Goal: Transaction & Acquisition: Purchase product/service

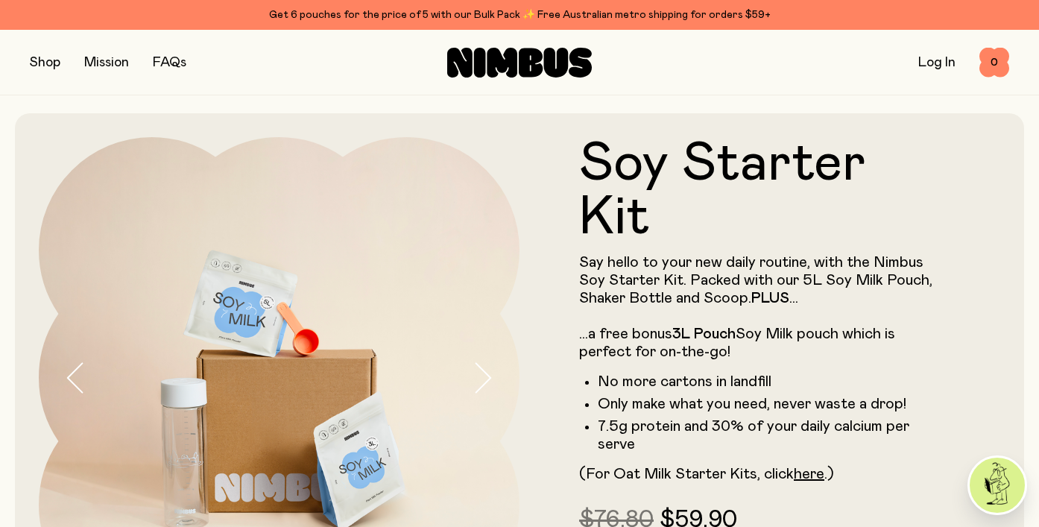
click at [48, 61] on button "button" at bounding box center [45, 62] width 31 height 21
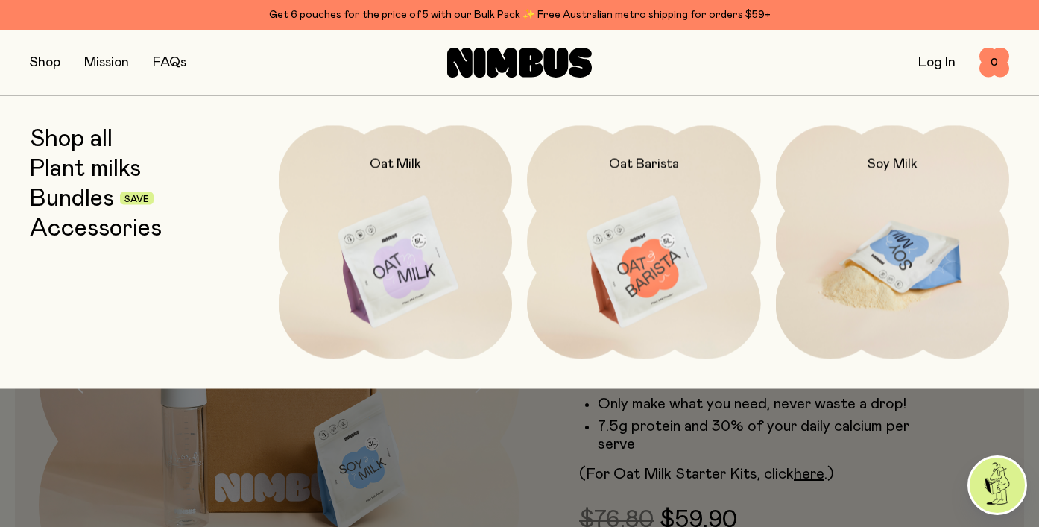
click at [895, 288] on img at bounding box center [893, 262] width 234 height 274
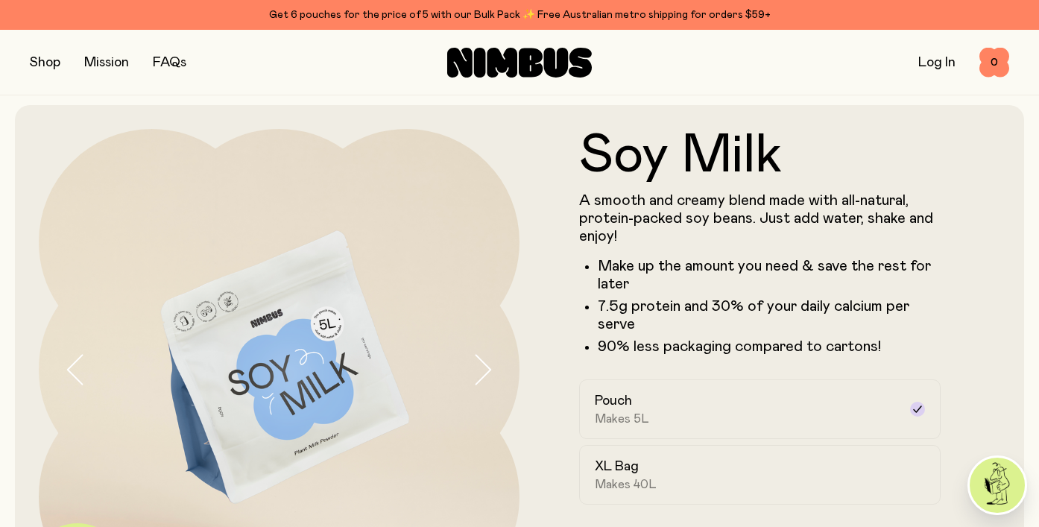
scroll to position [10, 0]
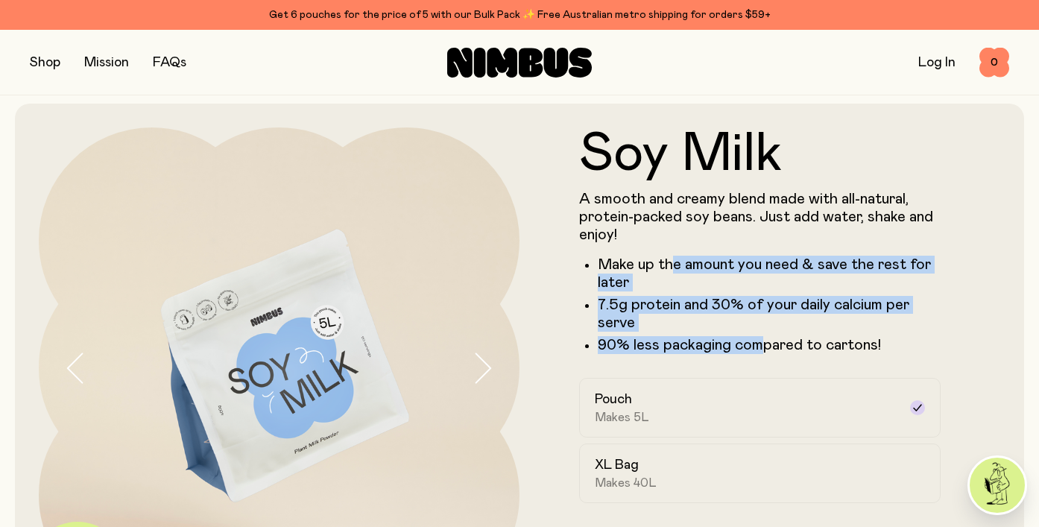
drag, startPoint x: 675, startPoint y: 262, endPoint x: 758, endPoint y: 340, distance: 113.9
click at [758, 340] on ul "Make up the amount you need & save the rest for later 7.5g protein and 30% of y…" at bounding box center [759, 305] width 361 height 98
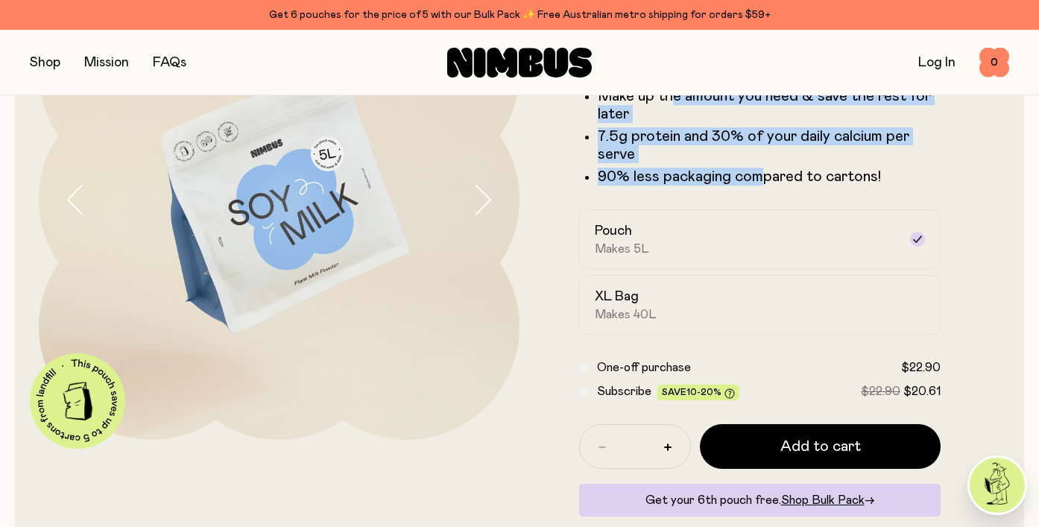
scroll to position [179, 0]
click at [770, 307] on div "XL Bag Makes 40L" at bounding box center [746, 304] width 303 height 34
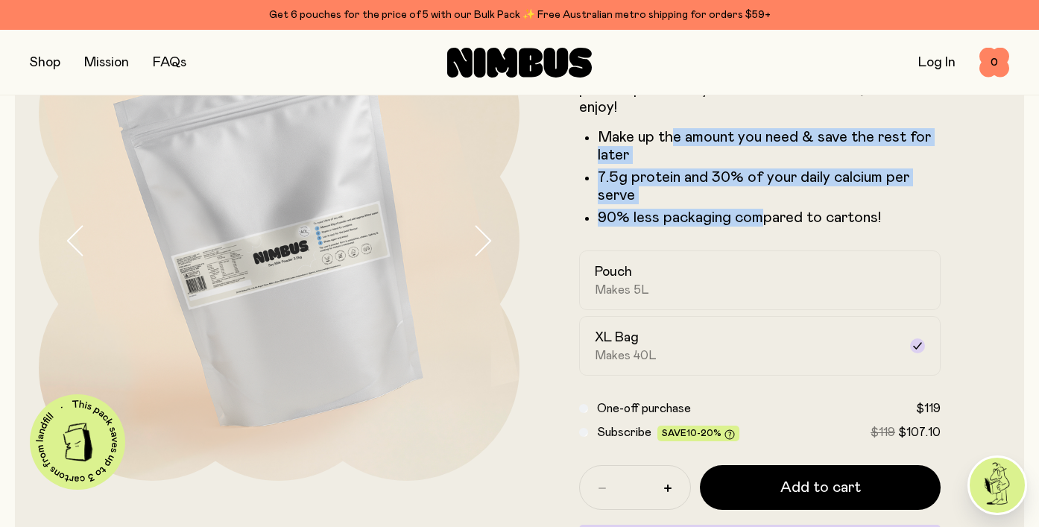
scroll to position [64, 0]
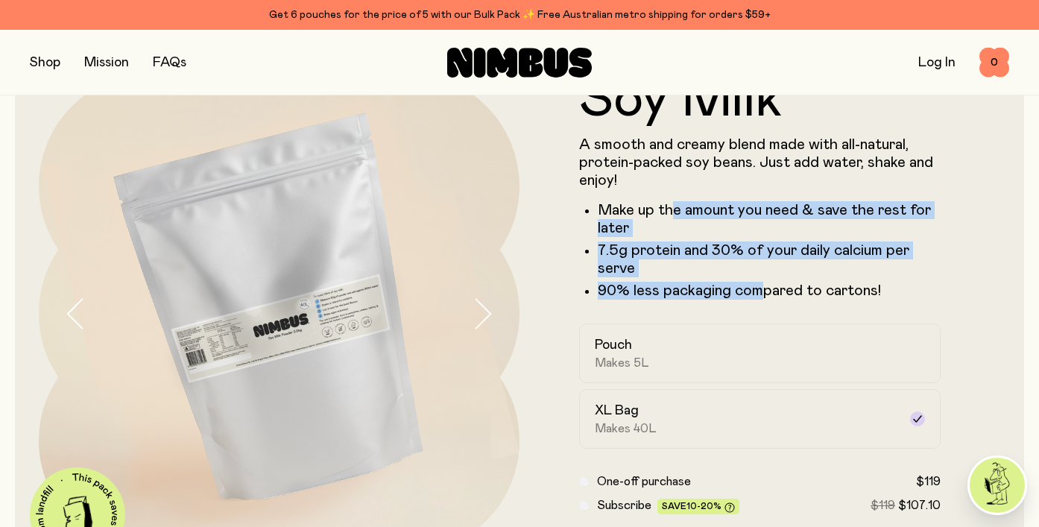
click at [483, 320] on icon "button" at bounding box center [482, 313] width 21 height 31
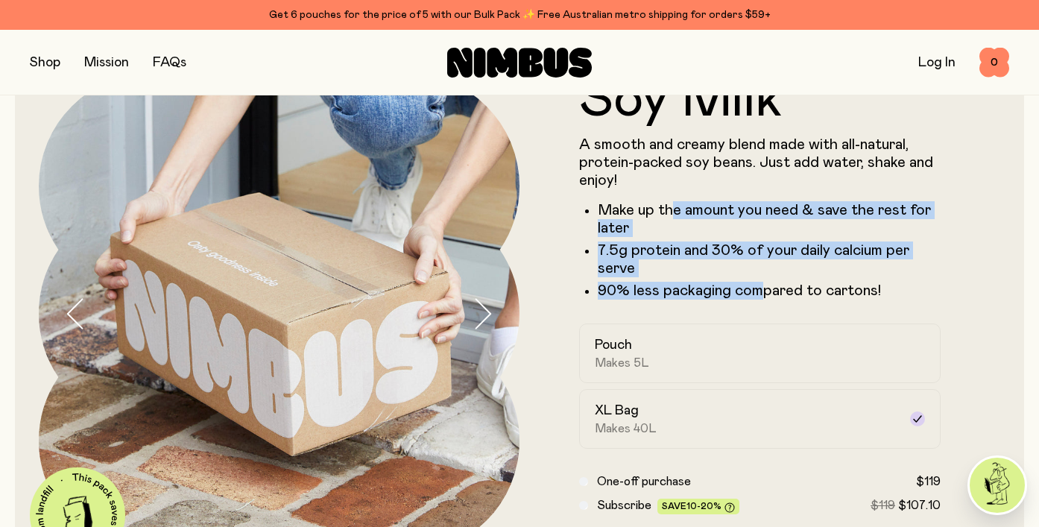
click at [483, 320] on icon "button" at bounding box center [482, 313] width 21 height 31
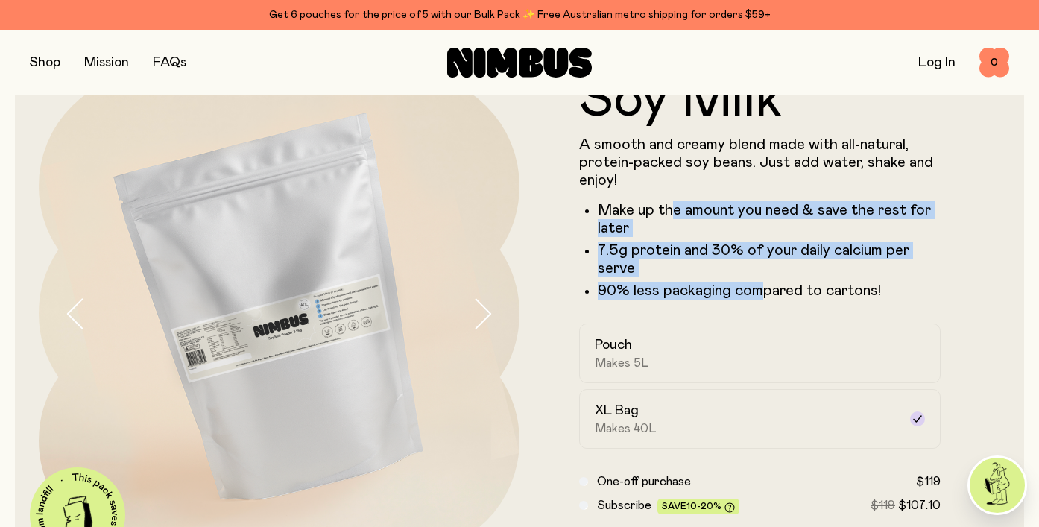
click at [483, 319] on icon "button" at bounding box center [482, 313] width 21 height 31
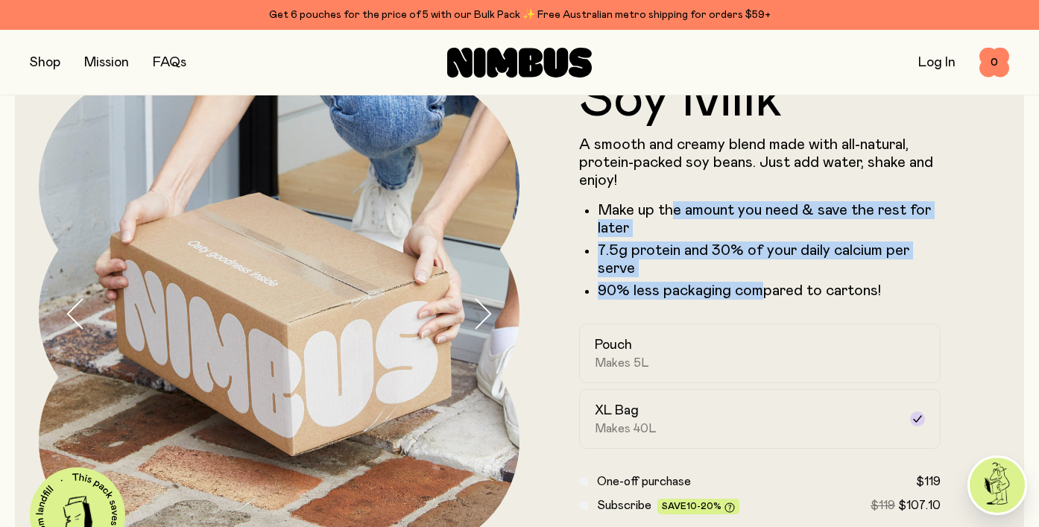
click at [483, 319] on icon "button" at bounding box center [482, 313] width 21 height 31
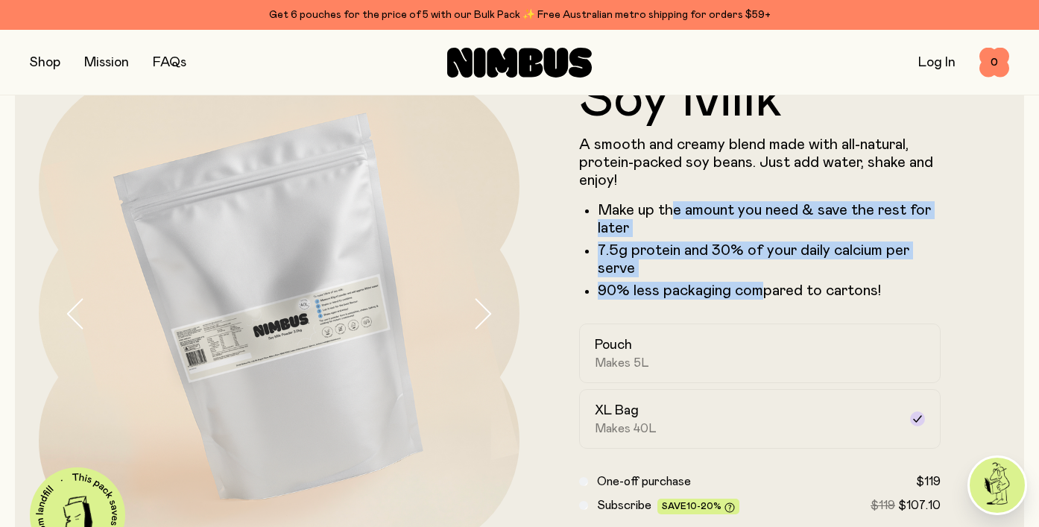
click at [483, 319] on icon "button" at bounding box center [482, 313] width 21 height 31
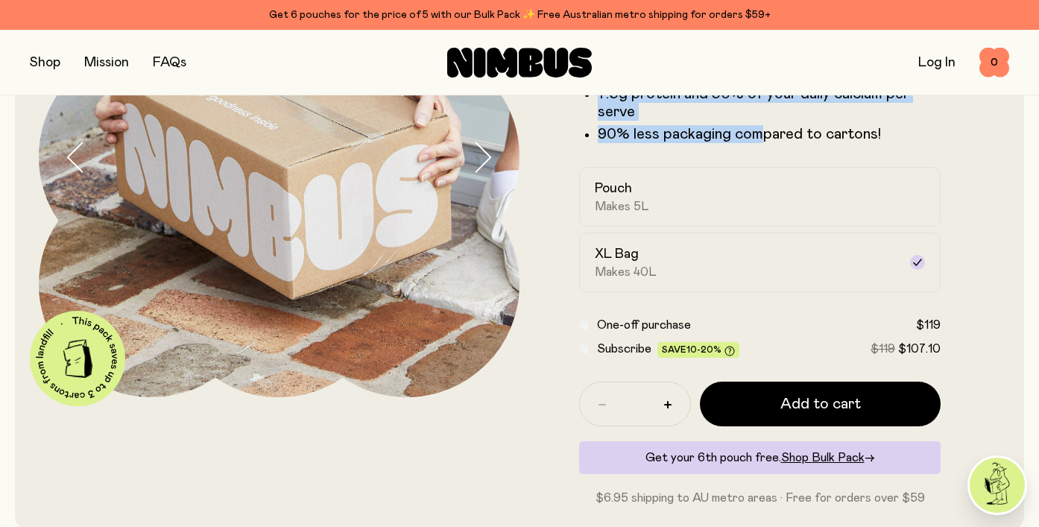
scroll to position [219, 0]
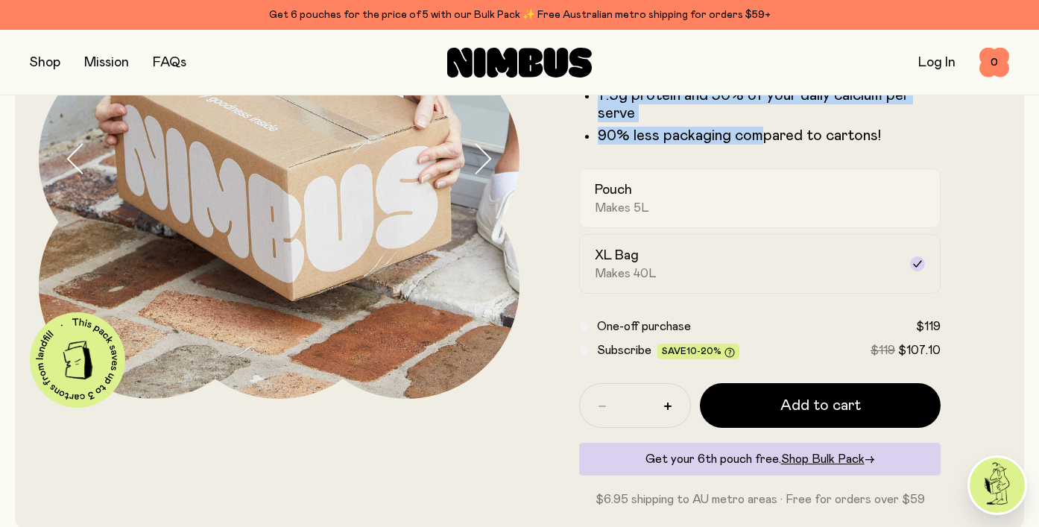
click at [638, 174] on label "Pouch Makes 5L" at bounding box center [759, 198] width 361 height 60
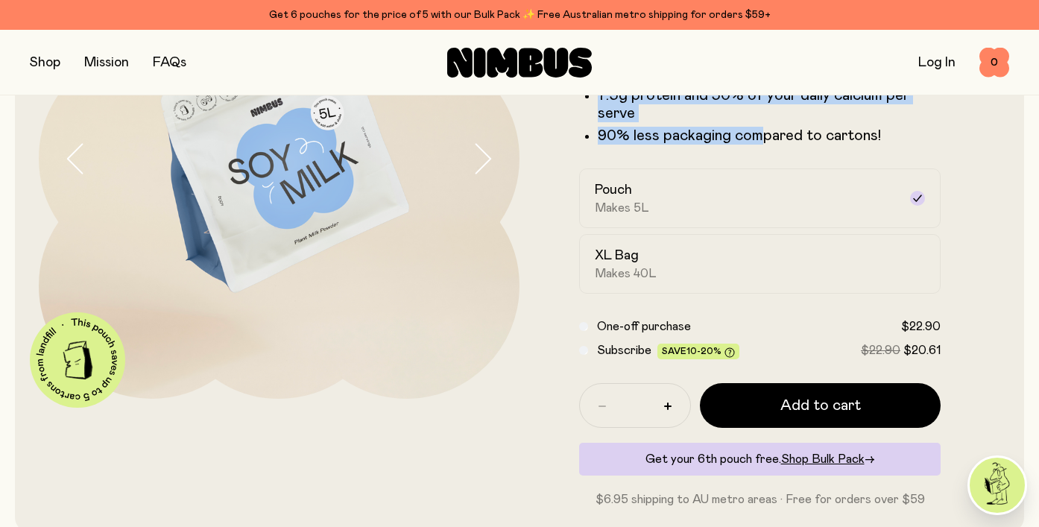
scroll to position [125, 0]
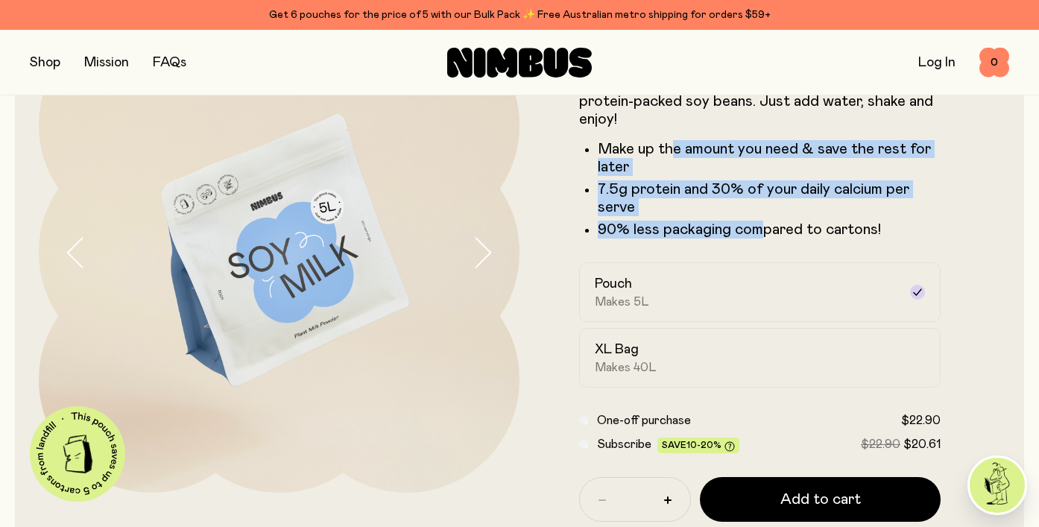
click at [482, 250] on icon "button" at bounding box center [482, 252] width 21 height 31
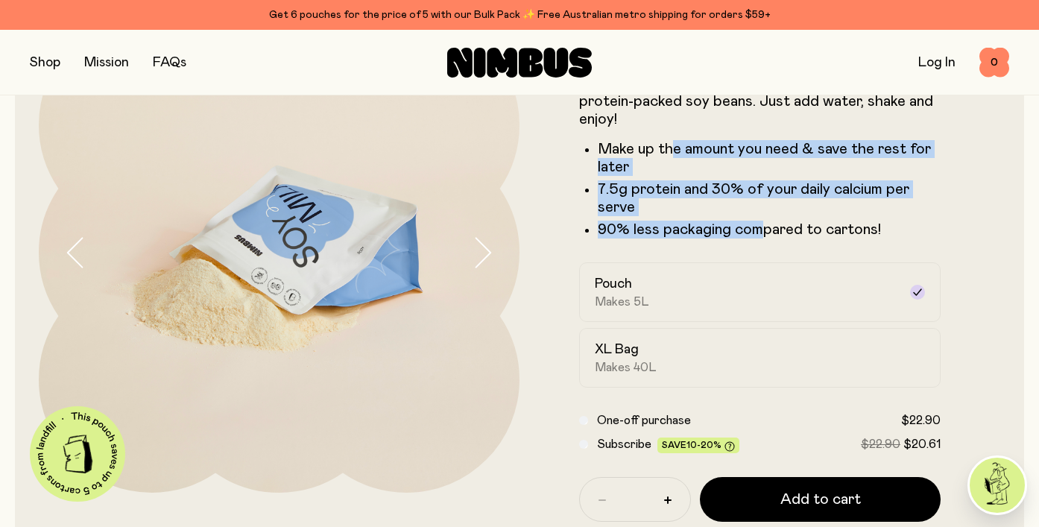
click at [481, 250] on icon "button" at bounding box center [482, 252] width 21 height 31
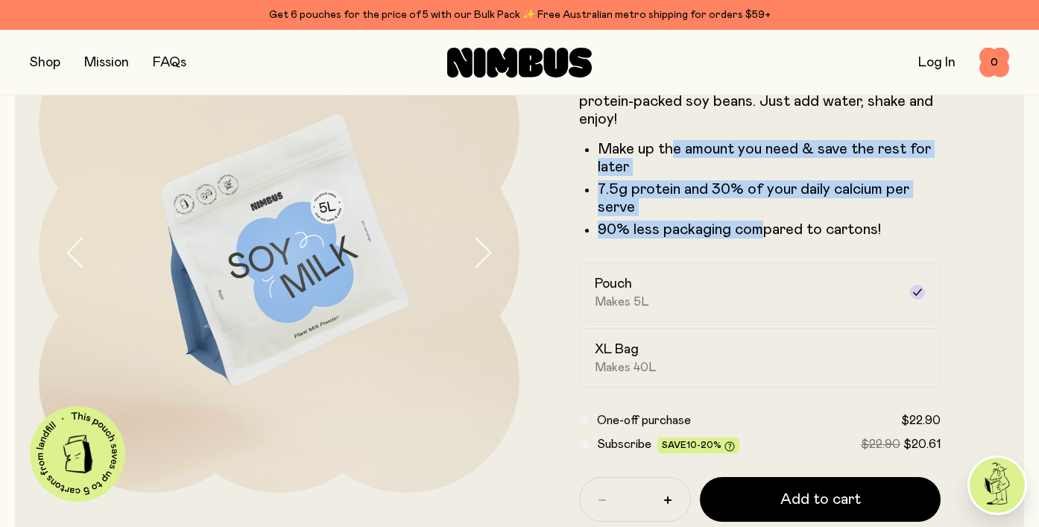
click at [481, 250] on icon "button" at bounding box center [482, 252] width 21 height 31
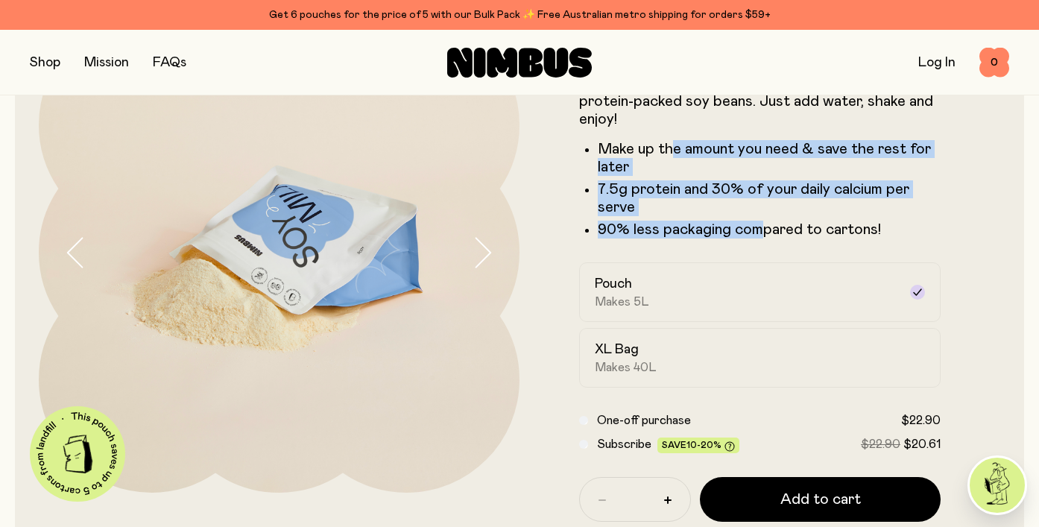
click at [481, 249] on icon "button" at bounding box center [482, 252] width 21 height 31
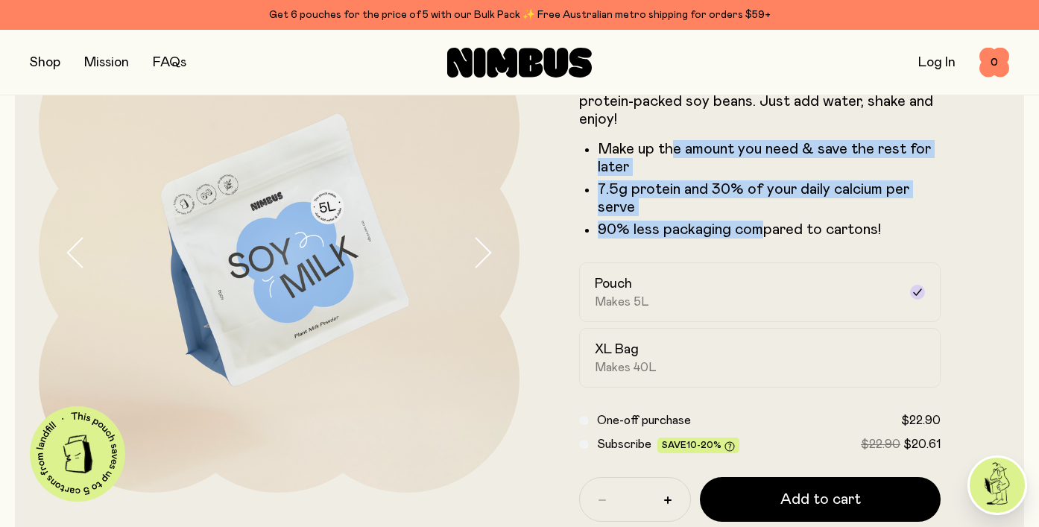
click at [481, 249] on icon "button" at bounding box center [482, 252] width 21 height 31
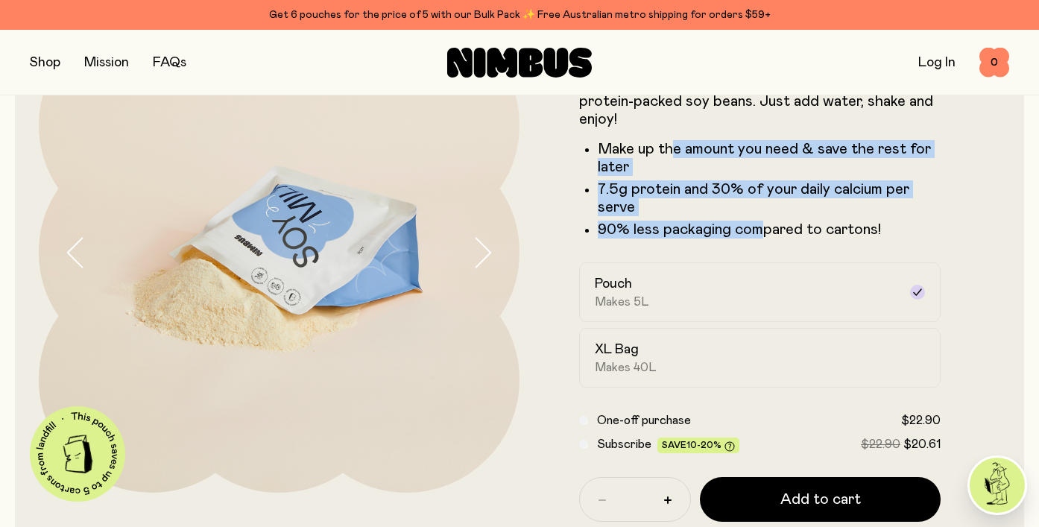
click at [481, 249] on icon "button" at bounding box center [482, 252] width 21 height 31
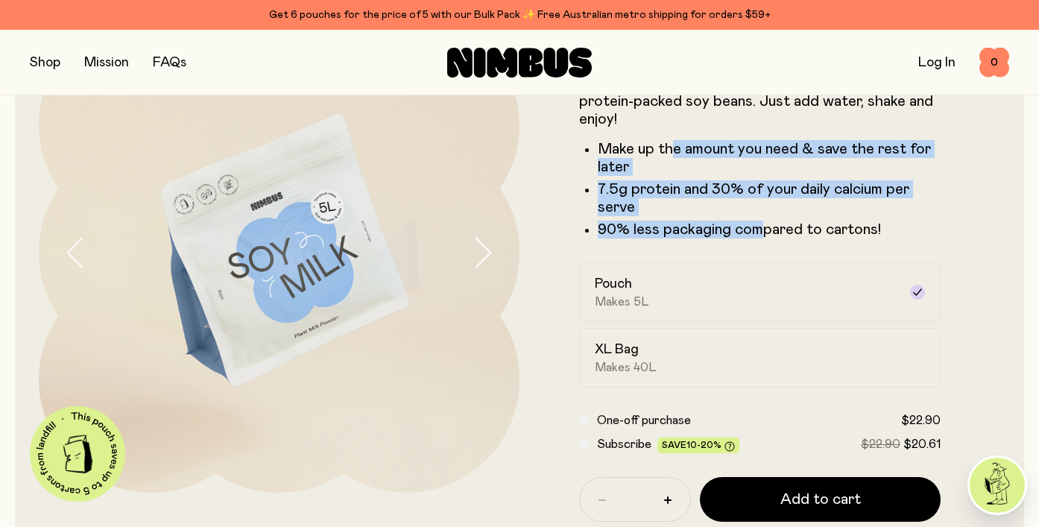
click at [481, 249] on icon "button" at bounding box center [482, 252] width 21 height 31
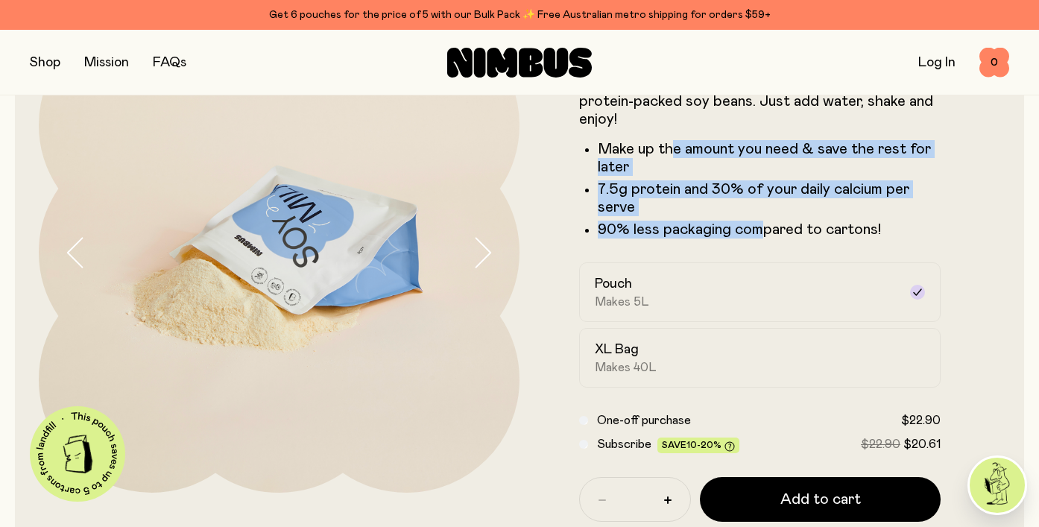
click at [481, 249] on icon "button" at bounding box center [482, 252] width 21 height 31
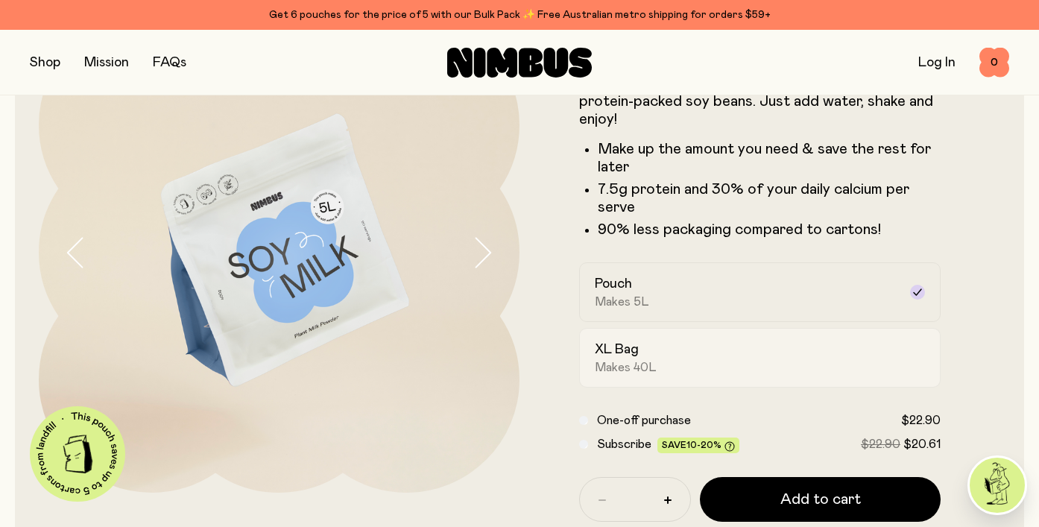
click at [659, 375] on label "XL Bag Makes 40L" at bounding box center [759, 358] width 361 height 60
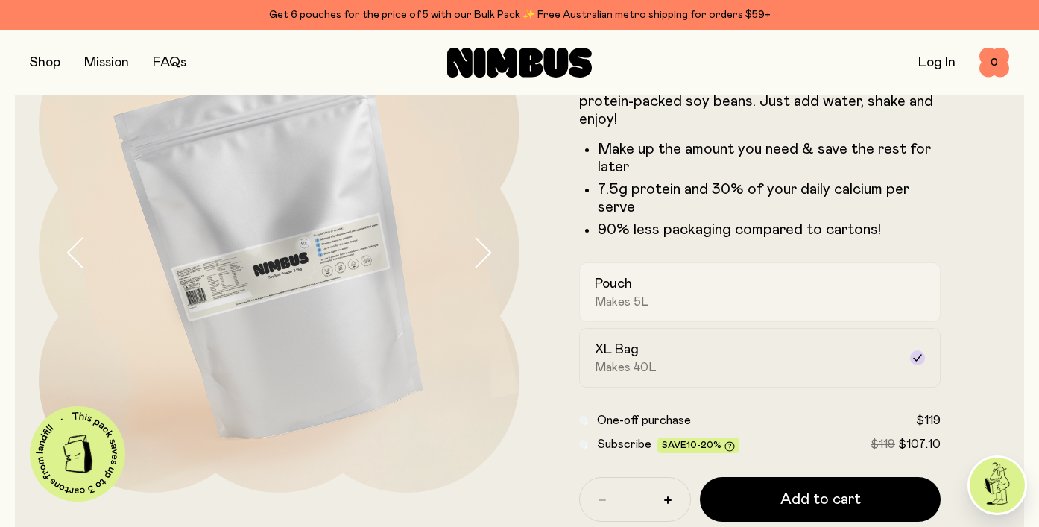
click at [685, 300] on div "Pouch Makes 5L" at bounding box center [746, 292] width 303 height 34
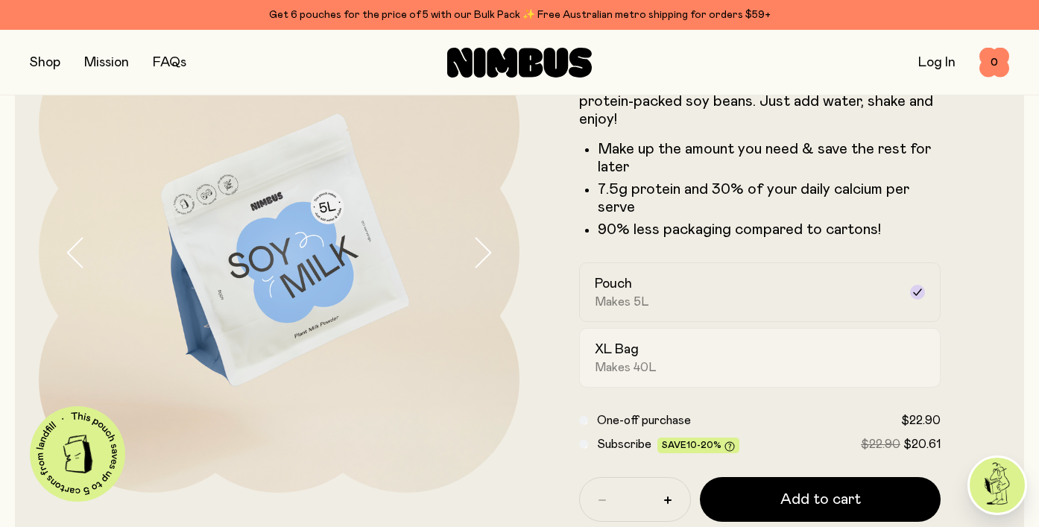
click at [676, 358] on div "XL Bag Makes 40L" at bounding box center [746, 357] width 303 height 34
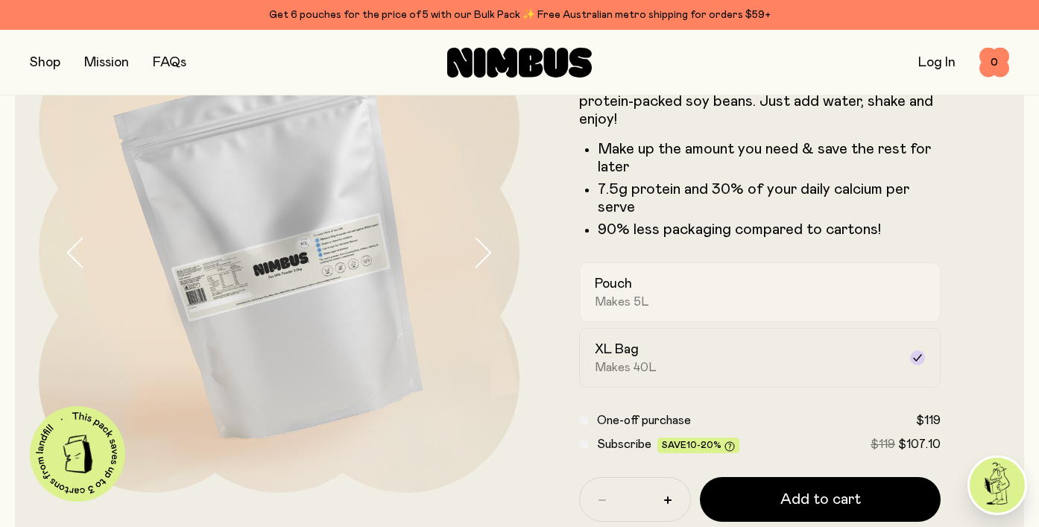
click at [686, 294] on div "Pouch Makes 5L" at bounding box center [746, 292] width 303 height 34
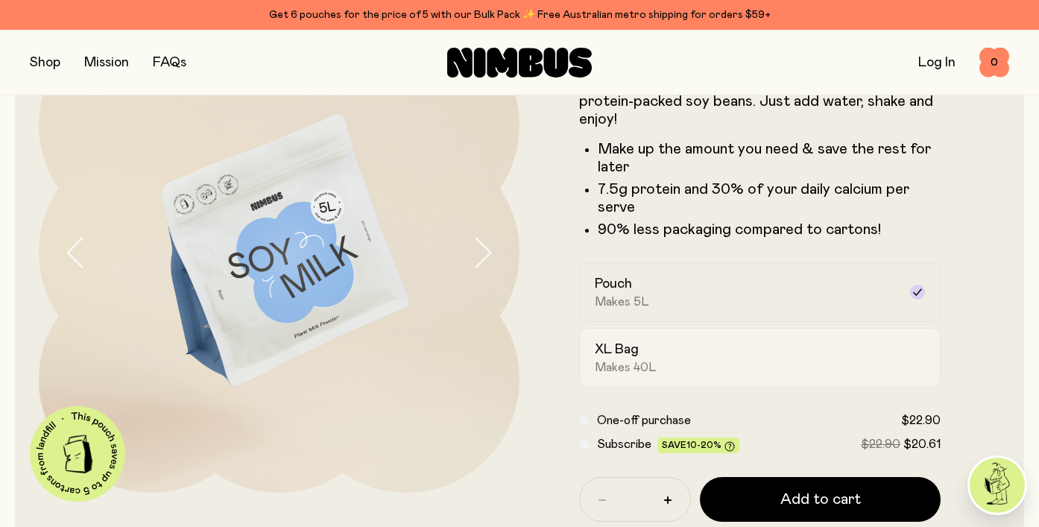
click at [669, 353] on div "XL Bag Makes 40L" at bounding box center [746, 357] width 303 height 34
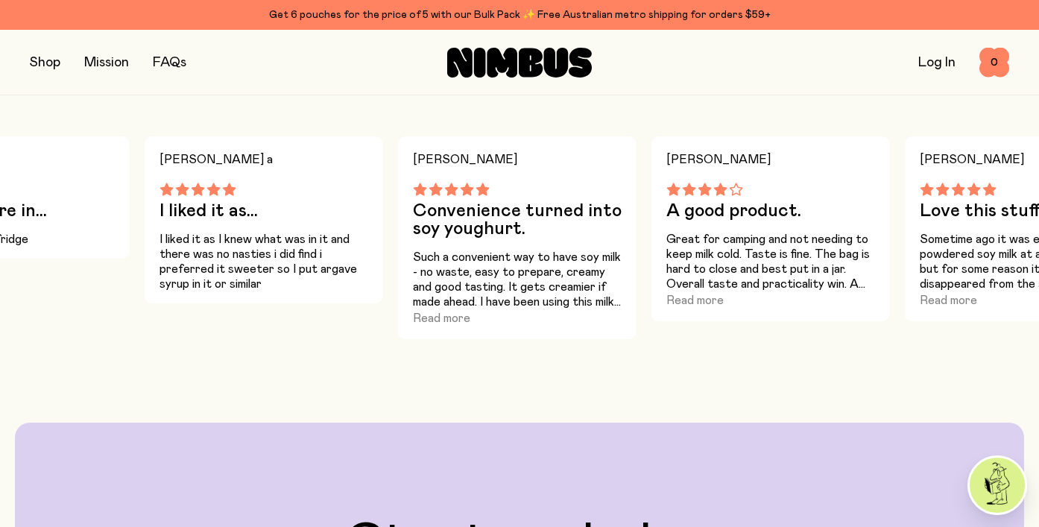
scroll to position [1144, 0]
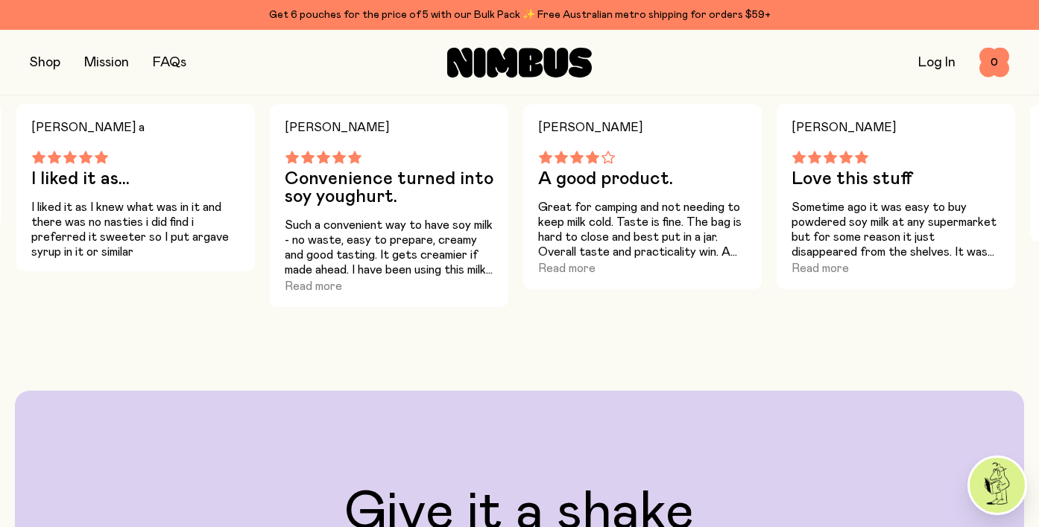
drag, startPoint x: 598, startPoint y: 205, endPoint x: 644, endPoint y: 240, distance: 58.0
click at [644, 240] on p "Great for camping and not needing to keep milk cold. Taste is fine. The bag is …" at bounding box center [642, 230] width 209 height 60
drag, startPoint x: 644, startPoint y: 246, endPoint x: 597, endPoint y: 215, distance: 57.0
click at [597, 215] on p "Great for camping and not needing to keep milk cold. Taste is fine. The bag is …" at bounding box center [642, 230] width 209 height 60
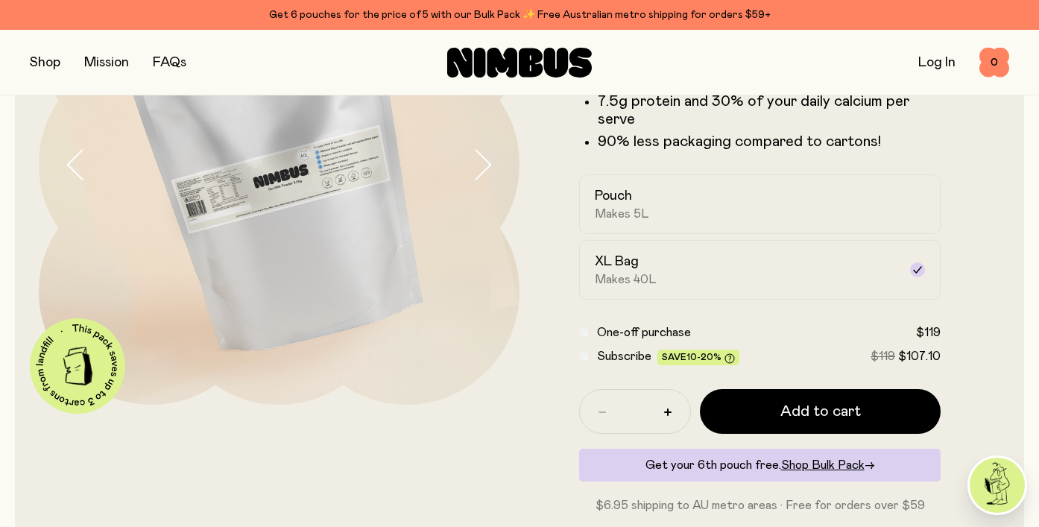
scroll to position [213, 0]
